Goal: Transaction & Acquisition: Book appointment/travel/reservation

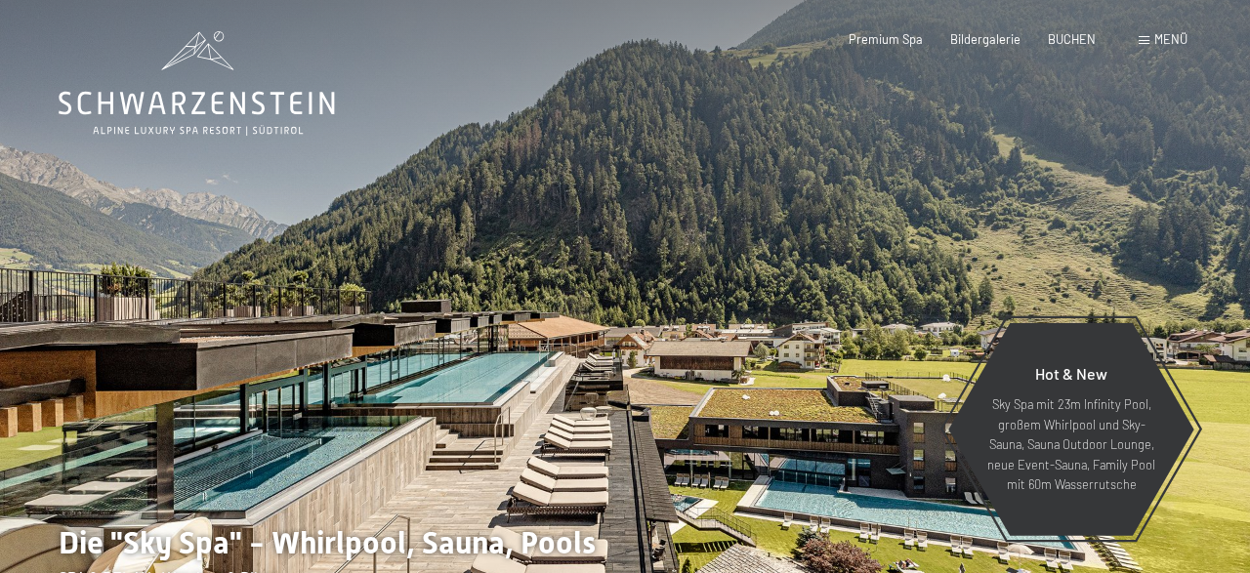
click at [1150, 42] on div "Menü" at bounding box center [1163, 40] width 49 height 18
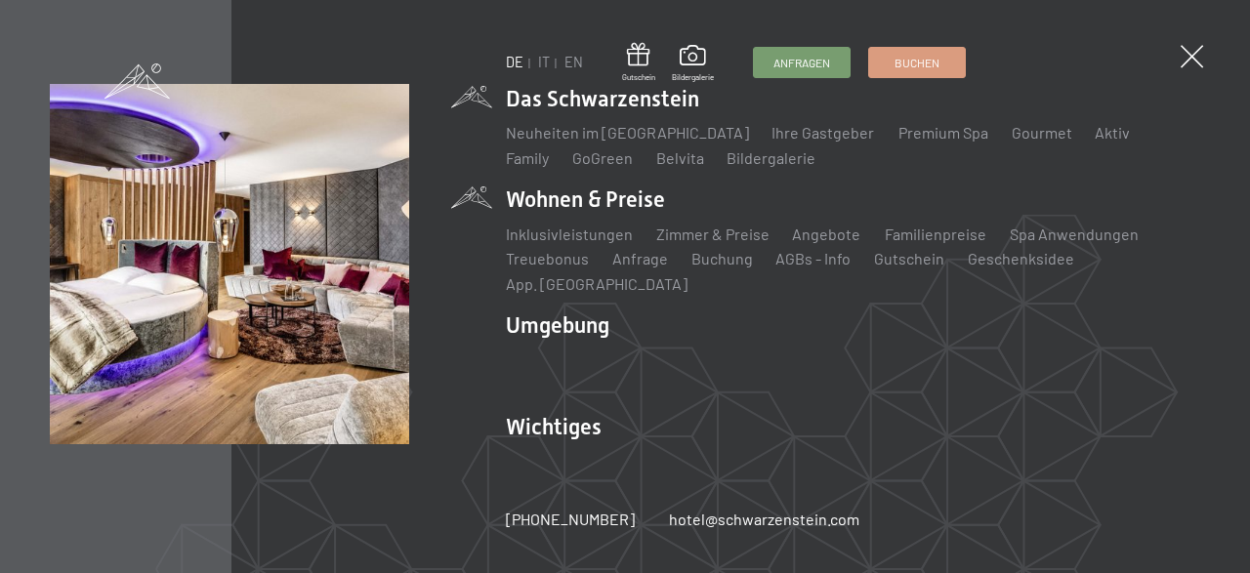
click at [615, 212] on li "Wohnen & Preise Inklusivleistungen Zimmer & Preise Liste Angebote Liste Familie…" at bounding box center [853, 240] width 695 height 110
click at [566, 214] on li "Wohnen & Preise Inklusivleistungen Zimmer & Preise Liste Angebote Liste Familie…" at bounding box center [853, 240] width 695 height 110
click at [810, 243] on link "Angebote" at bounding box center [827, 234] width 68 height 19
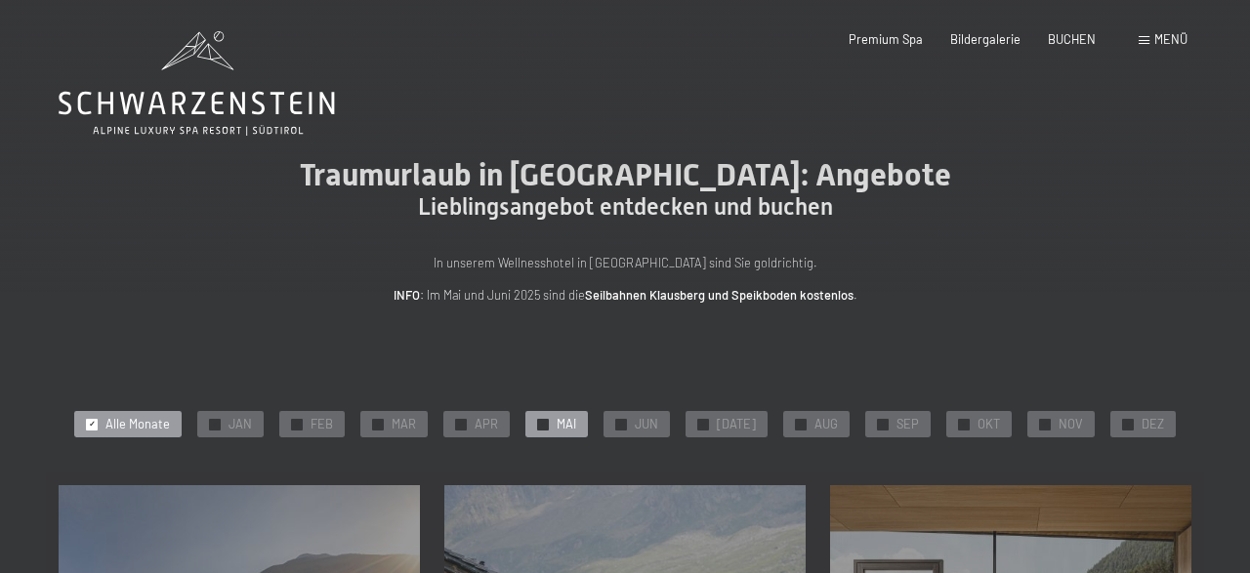
click at [573, 425] on span "MAI" at bounding box center [567, 425] width 20 height 18
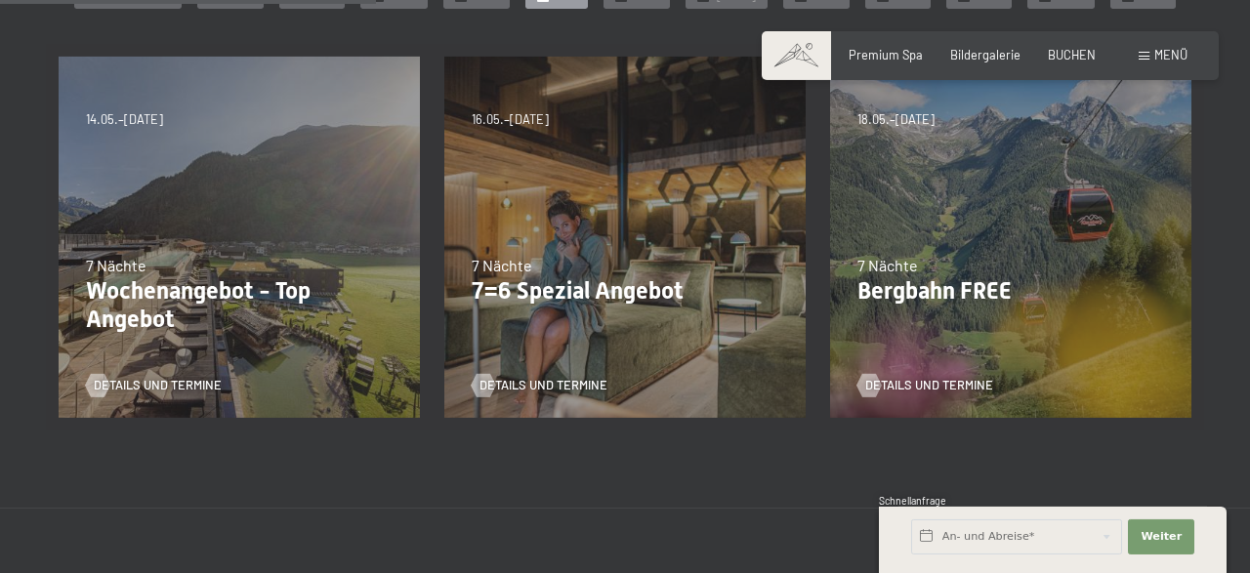
scroll to position [434, 0]
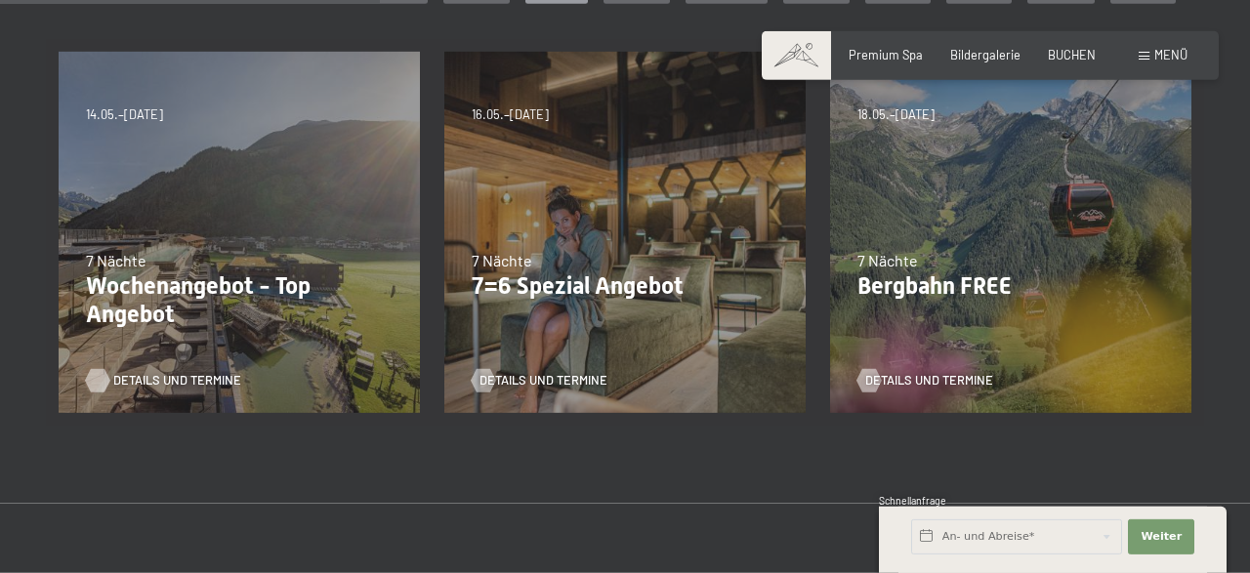
click at [133, 383] on span "Details und Termine" at bounding box center [177, 381] width 128 height 18
click at [683, 265] on div "7 Nächte" at bounding box center [625, 260] width 307 height 21
click at [547, 374] on span "Details und Termine" at bounding box center [563, 381] width 128 height 18
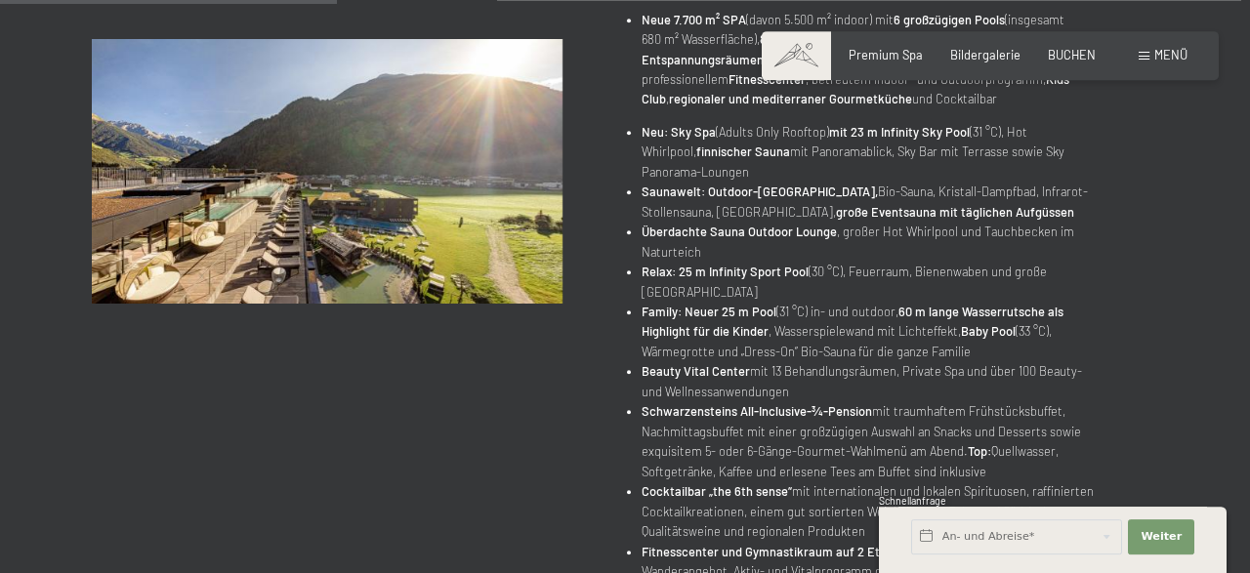
scroll to position [575, 0]
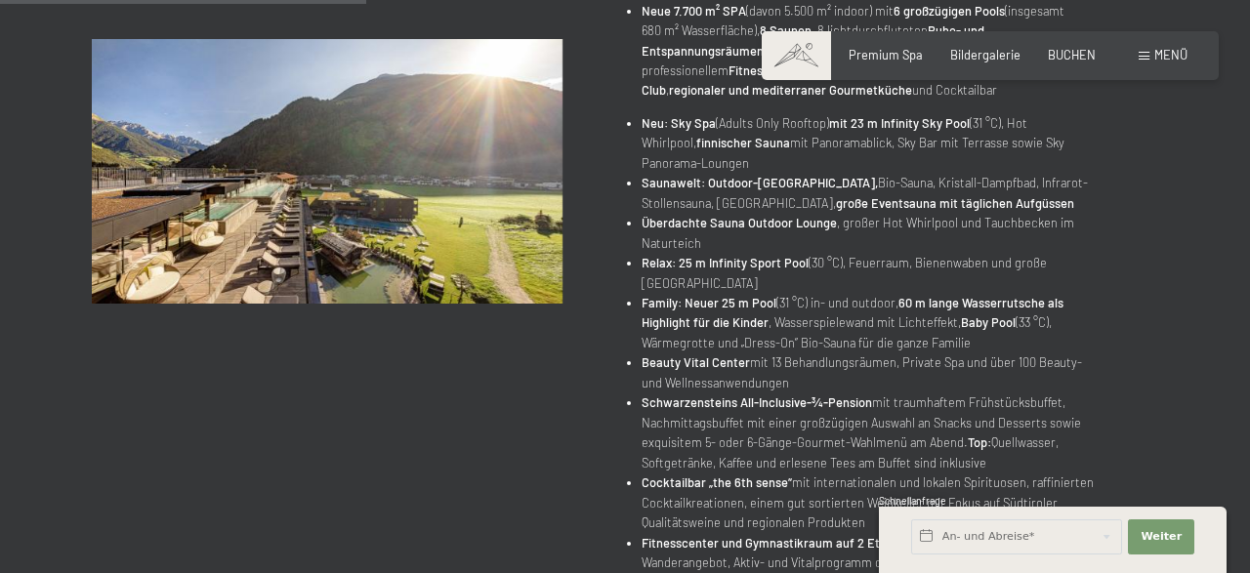
click at [89, 328] on div "Angebot wechseln (14 / 14) 31.08.2025–12.04.2026 • 14.05.–21.06.2026 • 27.06.20…" at bounding box center [625, 286] width 1184 height 1254
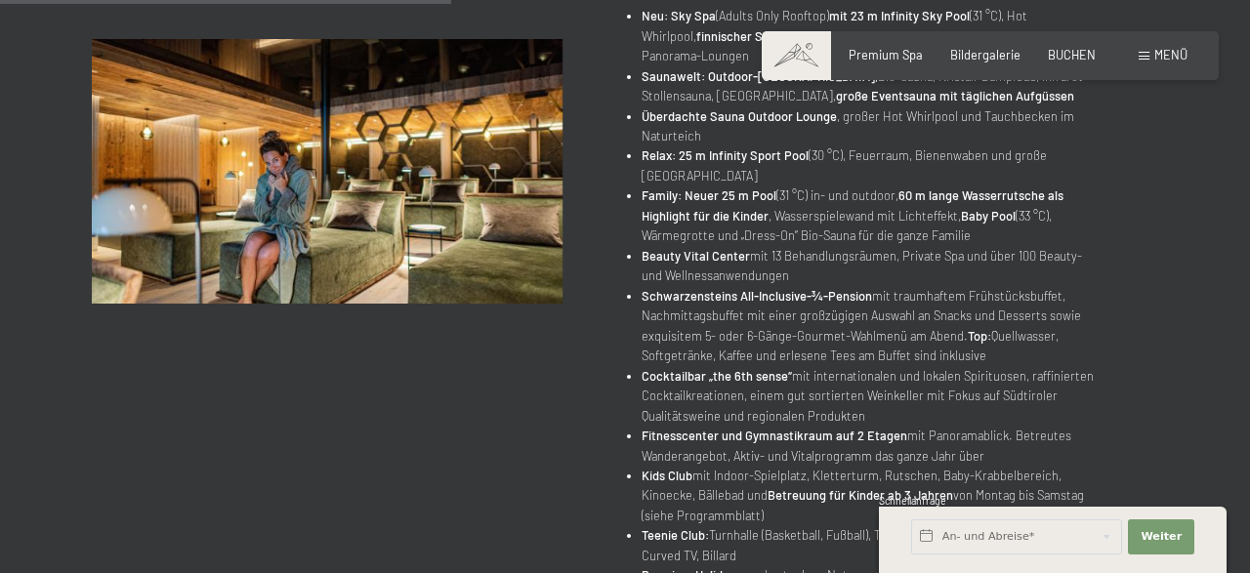
scroll to position [711, 0]
